Goal: Task Accomplishment & Management: Use online tool/utility

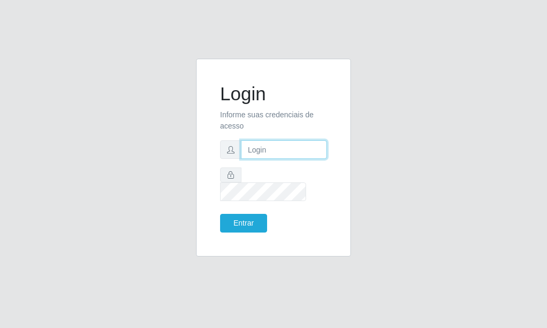
click at [257, 152] on input "text" at bounding box center [284, 149] width 86 height 19
click at [257, 154] on input "text" at bounding box center [284, 149] width 86 height 19
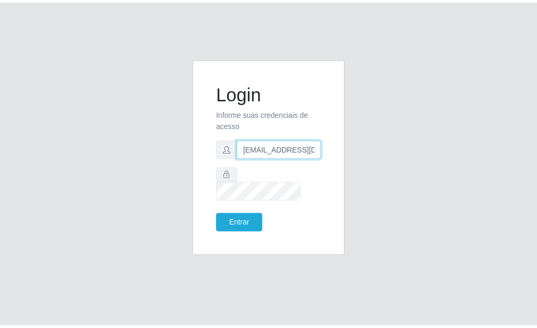
scroll to position [0, 1]
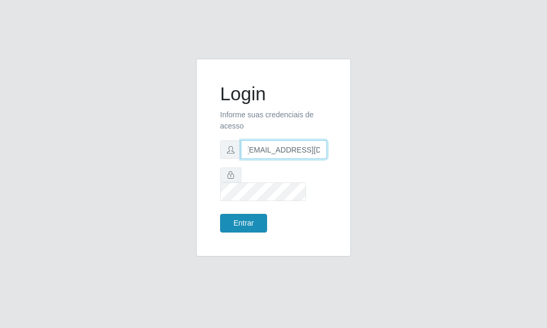
type input "[EMAIL_ADDRESS][DOMAIN_NAME]"
click at [260, 216] on button "Entrar" at bounding box center [243, 223] width 47 height 19
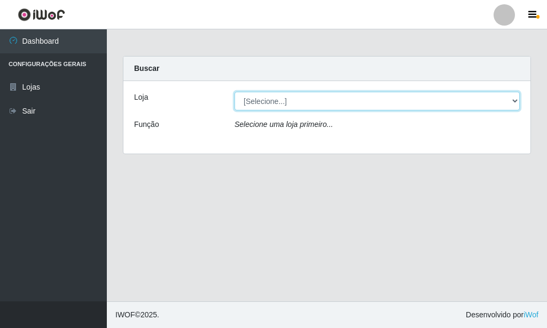
click at [234, 92] on select "[Selecione...] Rede Potiguar 6 - Extremoz" at bounding box center [376, 101] width 285 height 19
select select "80"
click option "Rede Potiguar 6 - Extremoz" at bounding box center [0, 0] width 0 height 0
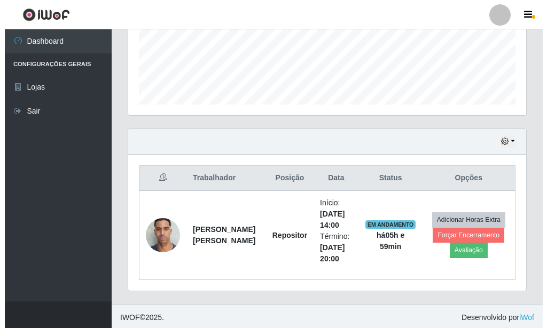
scroll to position [280, 0]
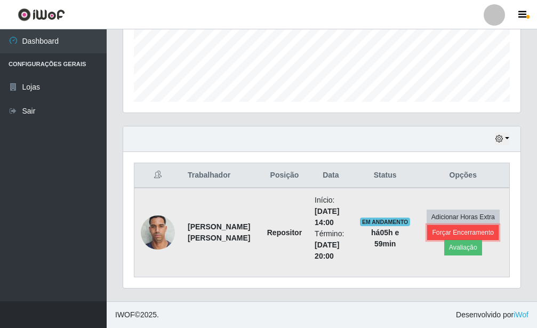
click at [483, 230] on button "Forçar Encerramento" at bounding box center [464, 232] width 72 height 15
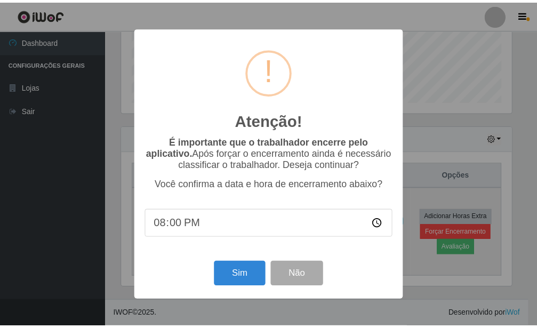
scroll to position [533512, 533336]
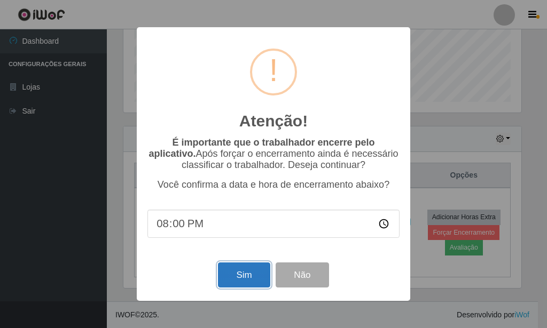
click at [236, 287] on button "Sim" at bounding box center [244, 275] width 52 height 25
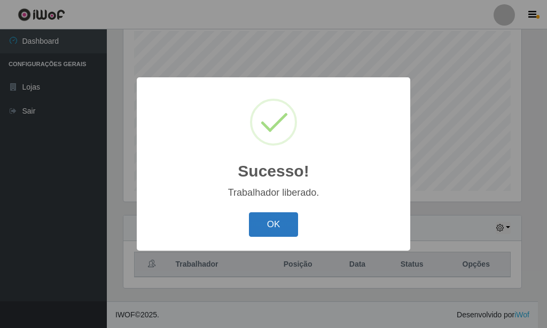
click at [284, 225] on button "OK" at bounding box center [274, 224] width 50 height 25
